Goal: Information Seeking & Learning: Learn about a topic

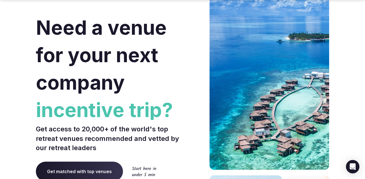
scroll to position [41, 0]
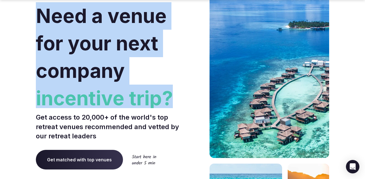
drag, startPoint x: 34, startPoint y: 15, endPoint x: 181, endPoint y: 103, distance: 171.5
click at [181, 103] on section "Need a venue for your next company incentive trip? Get access to 20,000+ of the…" at bounding box center [182, 125] width 365 height 337
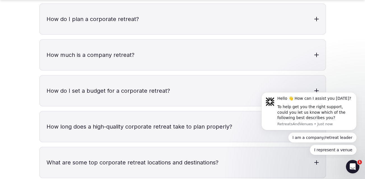
scroll to position [1838, 0]
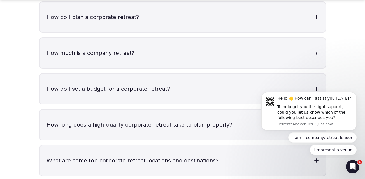
click at [78, 38] on h3 "How much is a company retreat?" at bounding box center [182, 53] width 285 height 30
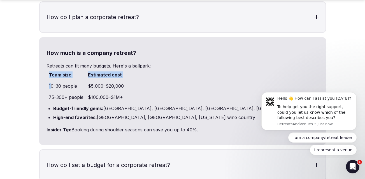
drag, startPoint x: 50, startPoint y: 63, endPoint x: 132, endPoint y: 64, distance: 82.0
click at [132, 69] on div "Team size Estimated cost 10–30 people $5,000–$20,000 75–300+ people $100,000–$1…" at bounding box center [182, 86] width 272 height 34
click at [121, 80] on td "$5,000–$20,000" at bounding box center [106, 85] width 40 height 11
drag, startPoint x: 130, startPoint y: 64, endPoint x: 50, endPoint y: 64, distance: 80.6
click at [50, 69] on div "Team size Estimated cost 10–30 people $5,000–$20,000 75–300+ people $100,000–$1…" at bounding box center [182, 86] width 272 height 34
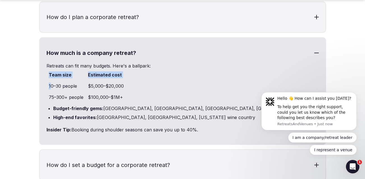
click at [104, 80] on td "$5,000–$20,000" at bounding box center [106, 85] width 40 height 11
drag, startPoint x: 128, startPoint y: 64, endPoint x: 62, endPoint y: 64, distance: 66.0
click at [55, 69] on div "Team size Estimated cost 10–30 people $5,000–$20,000 75–300+ people $100,000–$1…" at bounding box center [182, 86] width 272 height 34
click at [145, 69] on div "Team size Estimated cost 10–30 people $5,000–$20,000 75–300+ people $100,000–$1…" at bounding box center [182, 86] width 272 height 34
drag, startPoint x: 50, startPoint y: 64, endPoint x: 162, endPoint y: 64, distance: 112.5
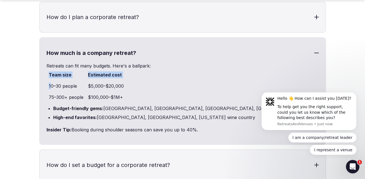
click at [162, 69] on div "Team size Estimated cost 10–30 people $5,000–$20,000 75–300+ people $100,000–$1…" at bounding box center [182, 86] width 272 height 34
click at [135, 69] on div "Team size Estimated cost 10–30 people $5,000–$20,000 75–300+ people $100,000–$1…" at bounding box center [182, 86] width 272 height 34
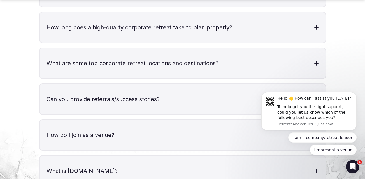
scroll to position [2088, 0]
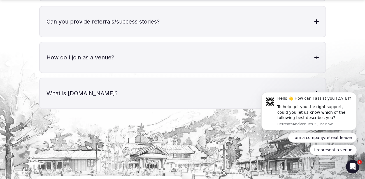
click at [82, 42] on h3 "How do I join as a venue?" at bounding box center [182, 57] width 285 height 30
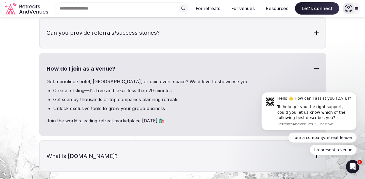
scroll to position [2050, 0]
